Goal: Navigation & Orientation: Find specific page/section

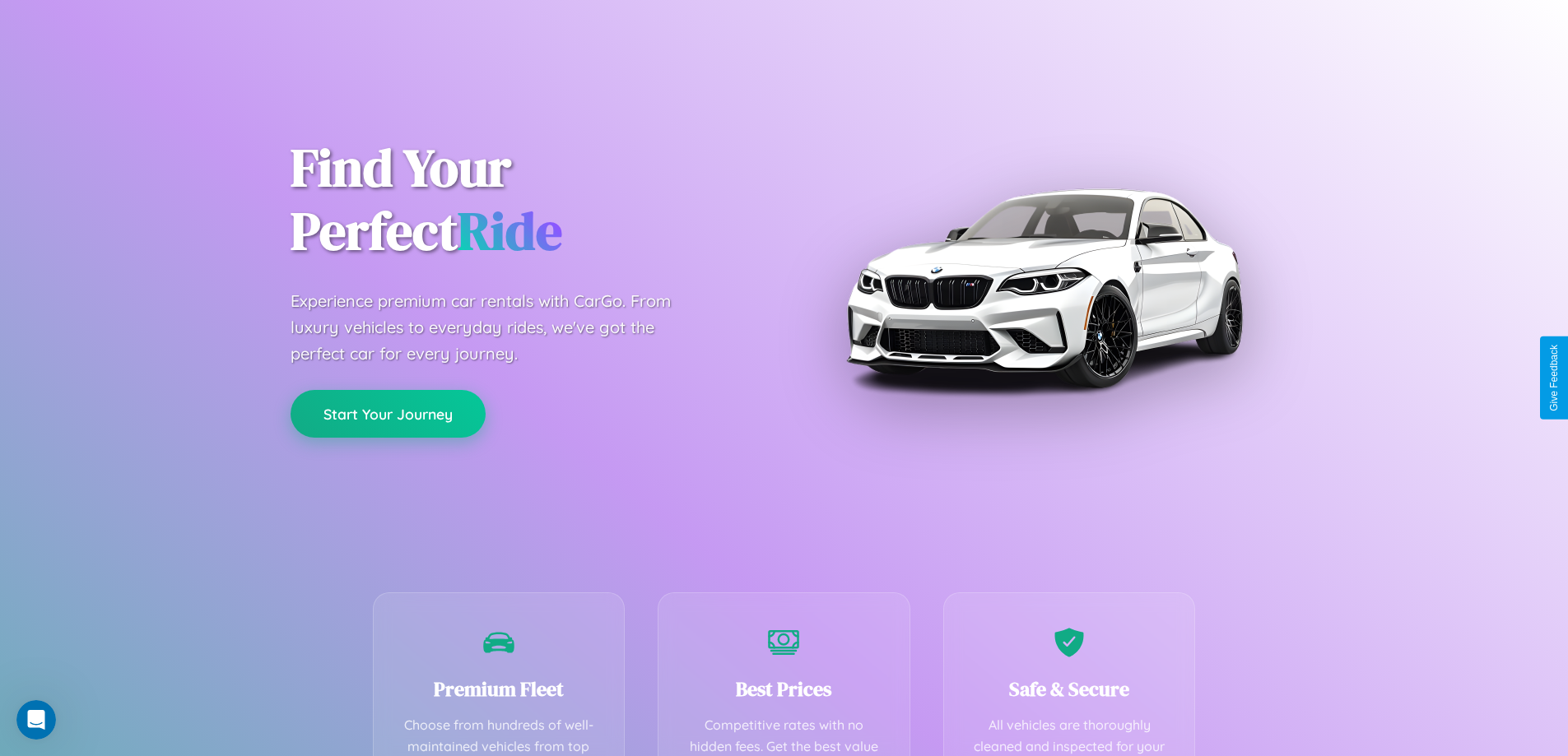
click at [387, 414] on button "Start Your Journey" at bounding box center [388, 414] width 195 height 48
click at [387, 413] on button "Start Your Journey" at bounding box center [388, 414] width 195 height 48
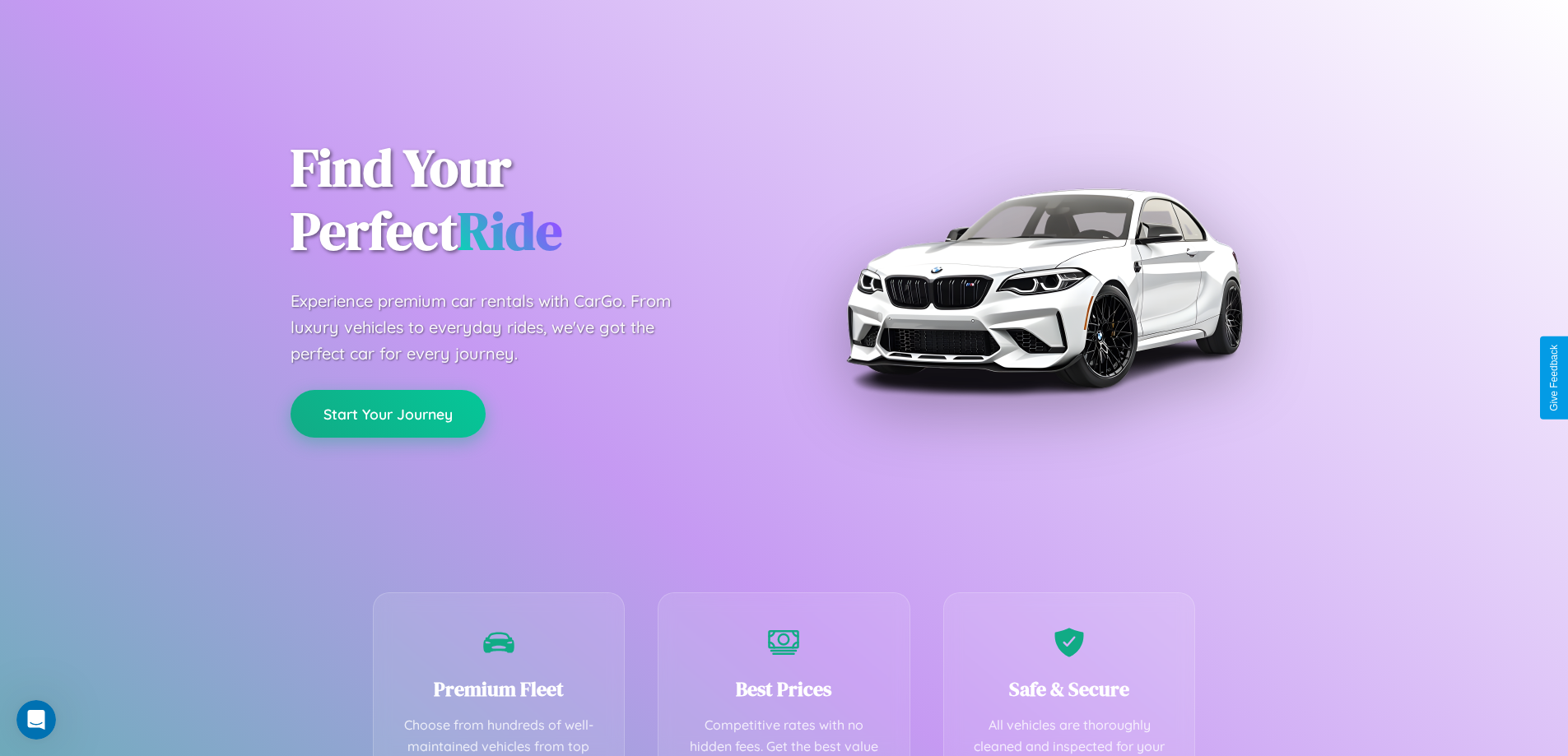
click at [387, 413] on button "Start Your Journey" at bounding box center [388, 414] width 195 height 48
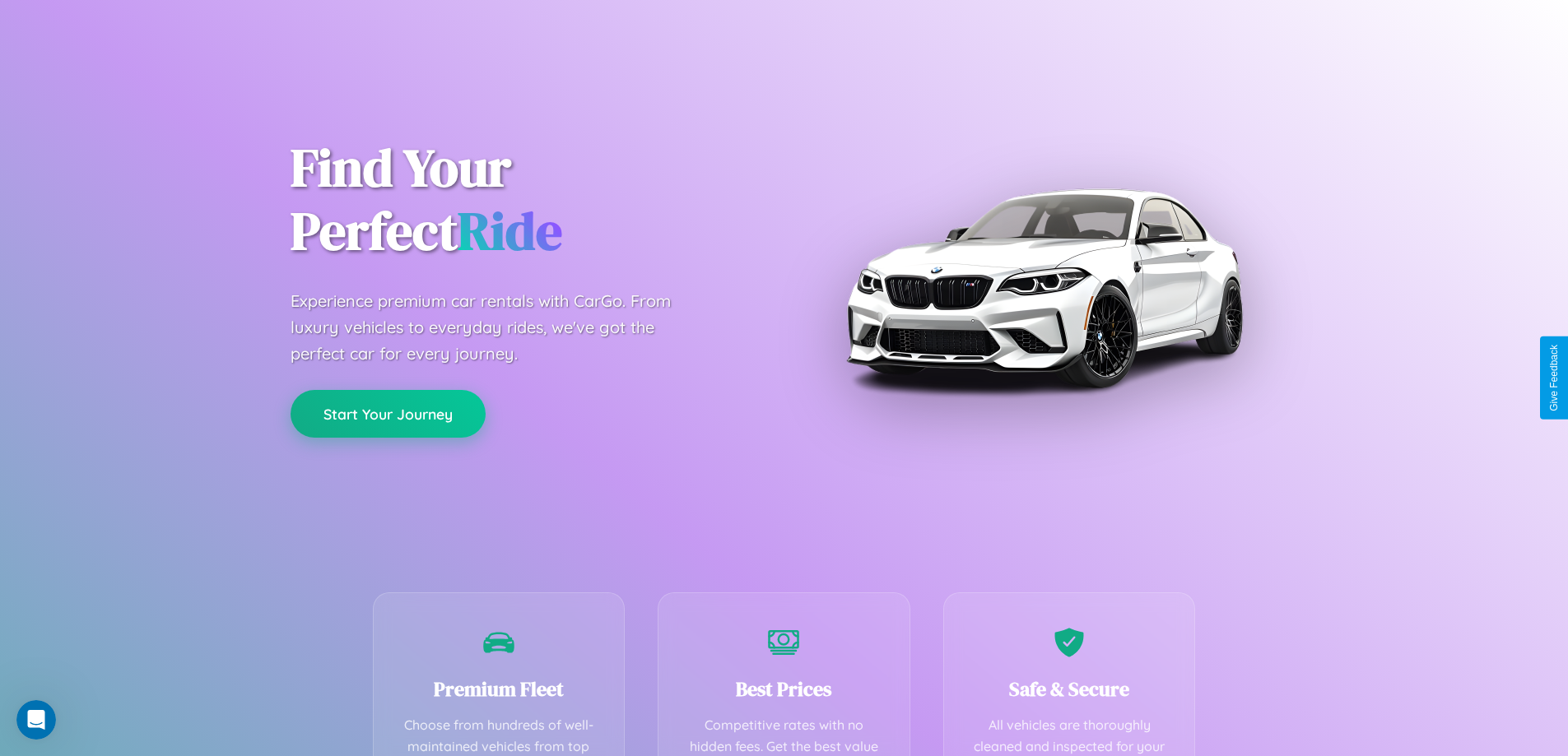
click at [387, 413] on button "Start Your Journey" at bounding box center [388, 414] width 195 height 48
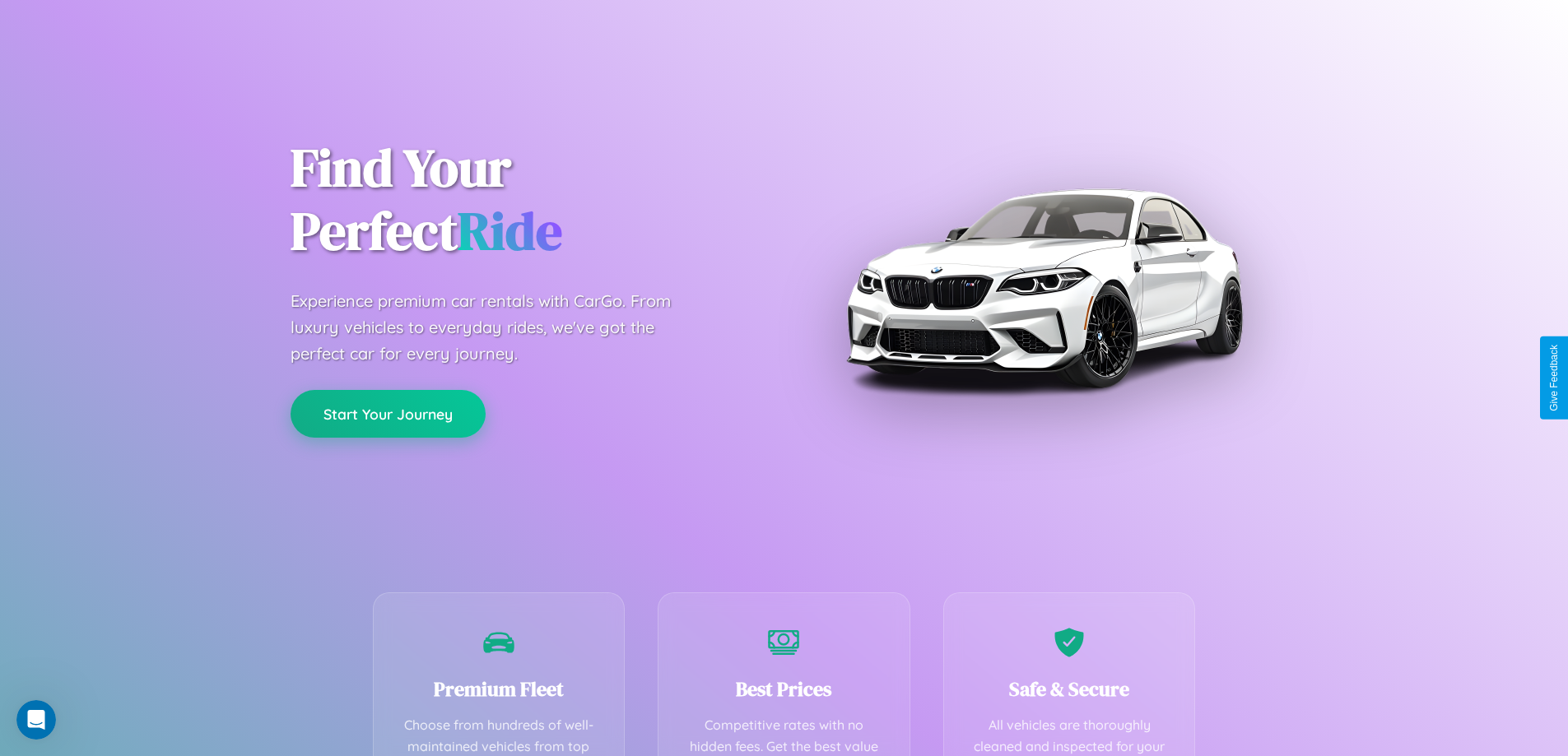
click at [387, 413] on button "Start Your Journey" at bounding box center [388, 414] width 195 height 48
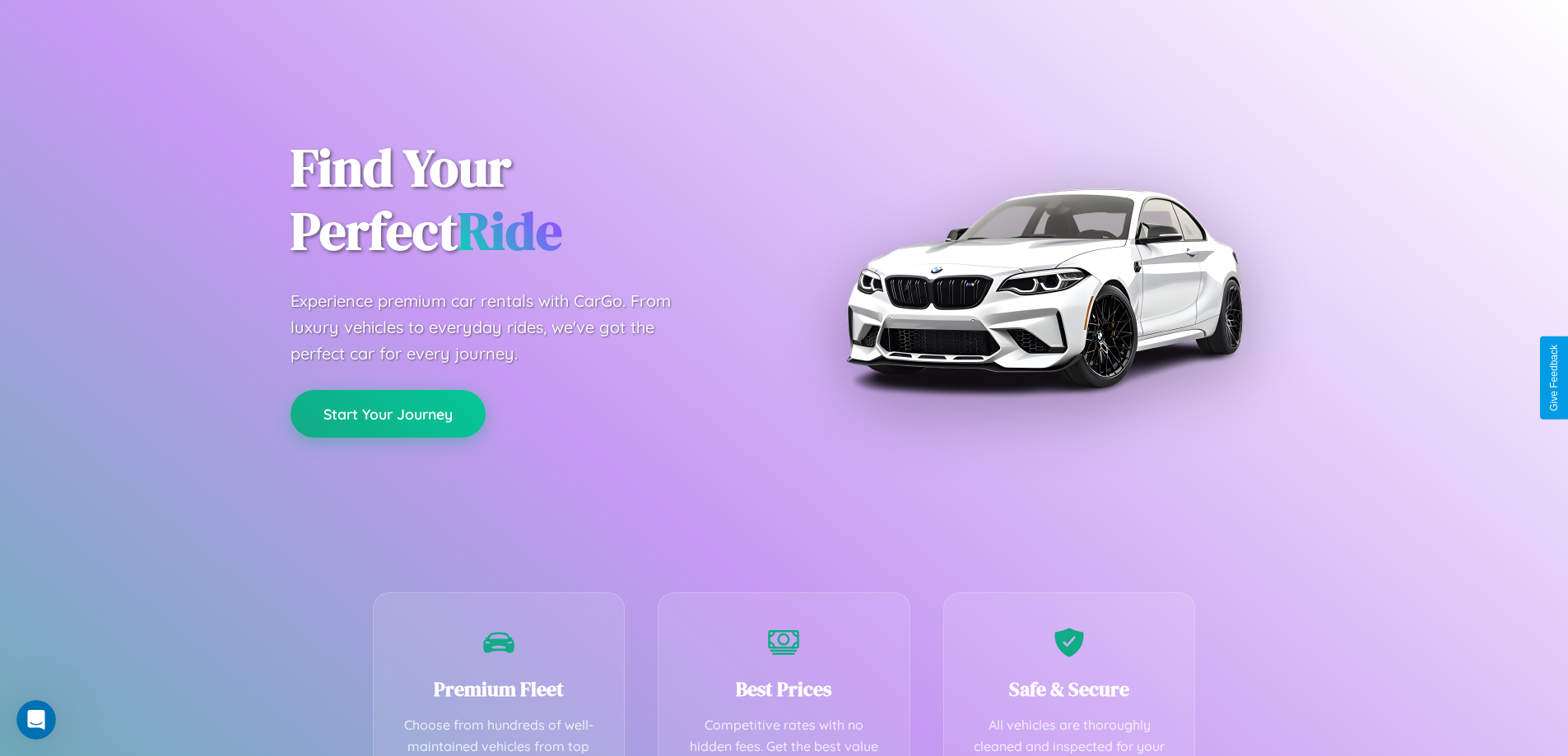
click at [387, 413] on button "Start Your Journey" at bounding box center [388, 414] width 195 height 48
